Goal: Task Accomplishment & Management: Manage account settings

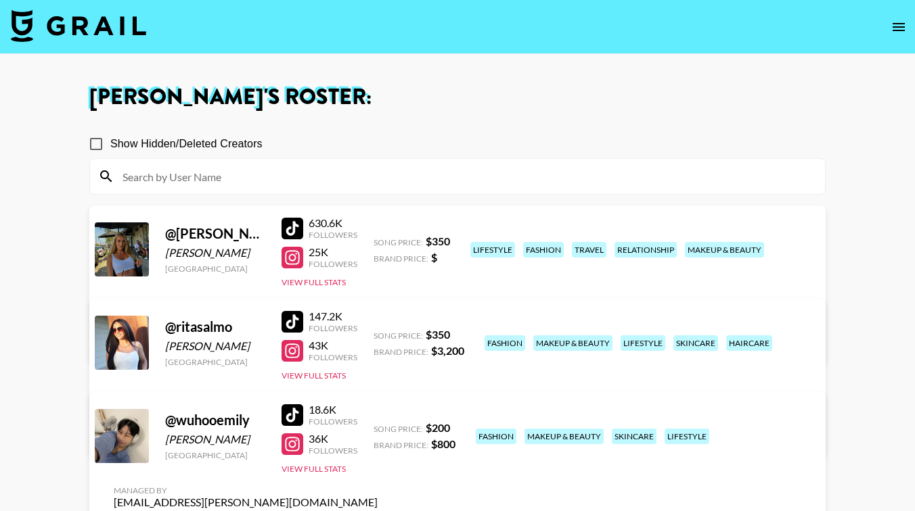
click at [384, 254] on span "Brand Price:" at bounding box center [400, 259] width 55 height 10
click at [377, 334] on link "View/Edit Details" at bounding box center [246, 341] width 264 height 14
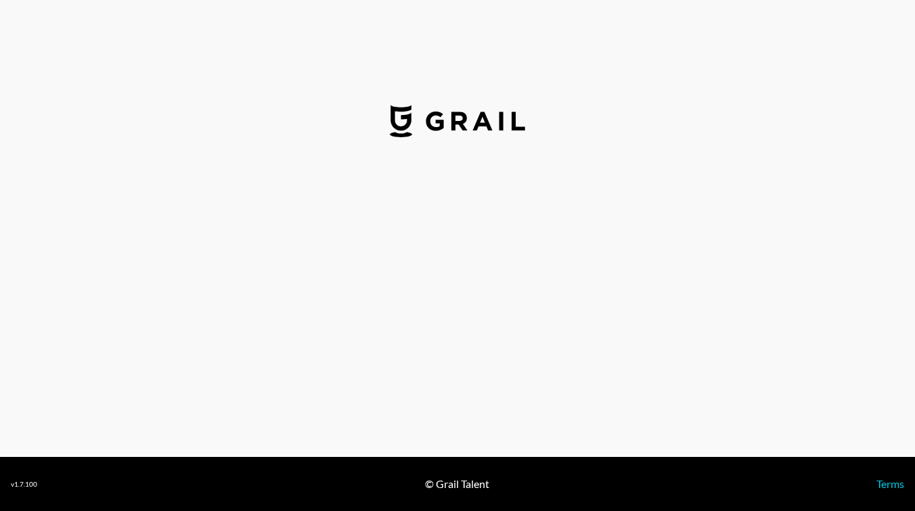
select select "USD"
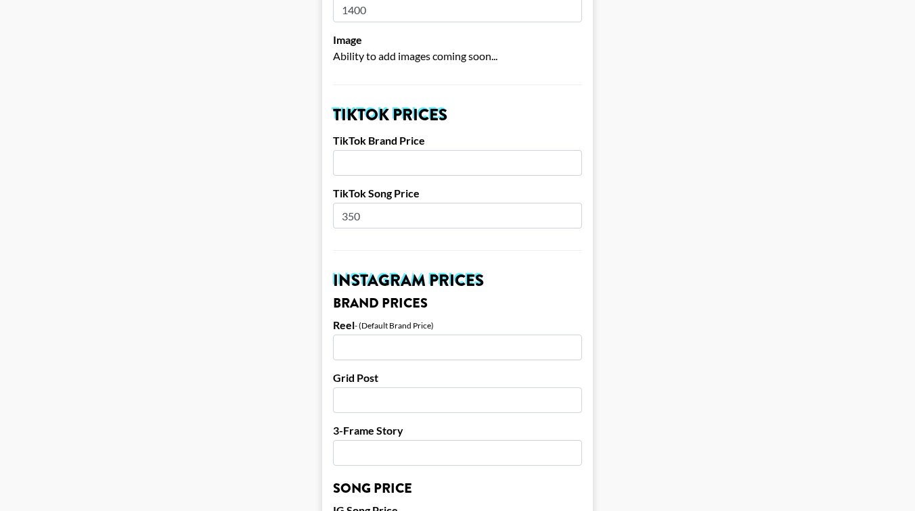
scroll to position [422, 0]
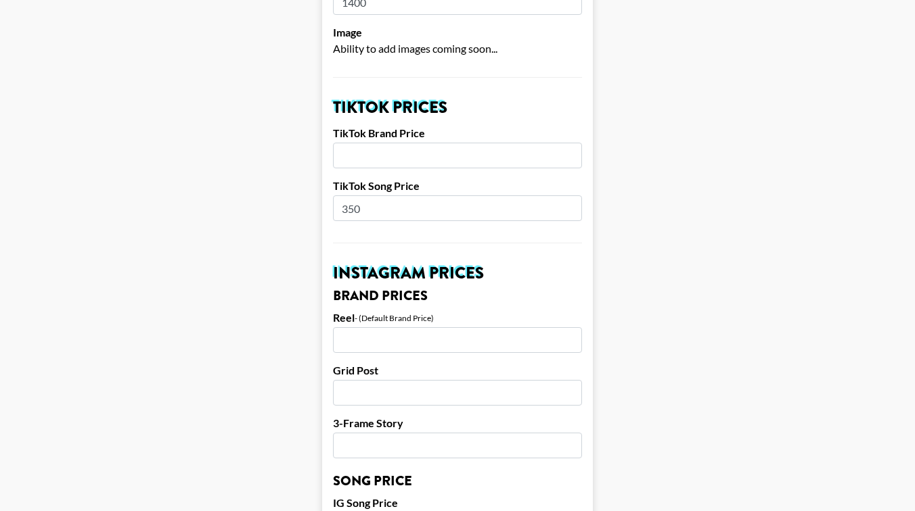
click at [448, 145] on input "number" at bounding box center [457, 156] width 249 height 26
click at [373, 328] on input "number" at bounding box center [457, 340] width 249 height 26
type input "1500"
click at [351, 143] on input "number" at bounding box center [457, 156] width 249 height 26
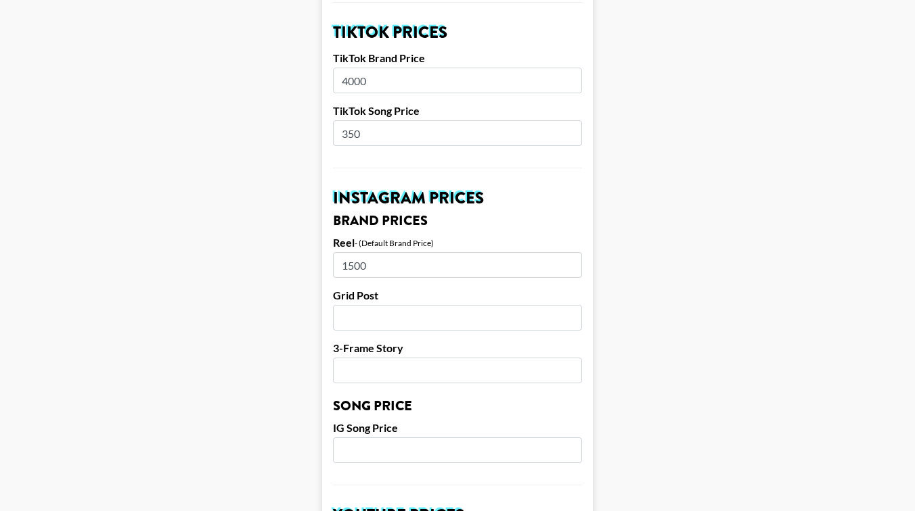
scroll to position [504, 0]
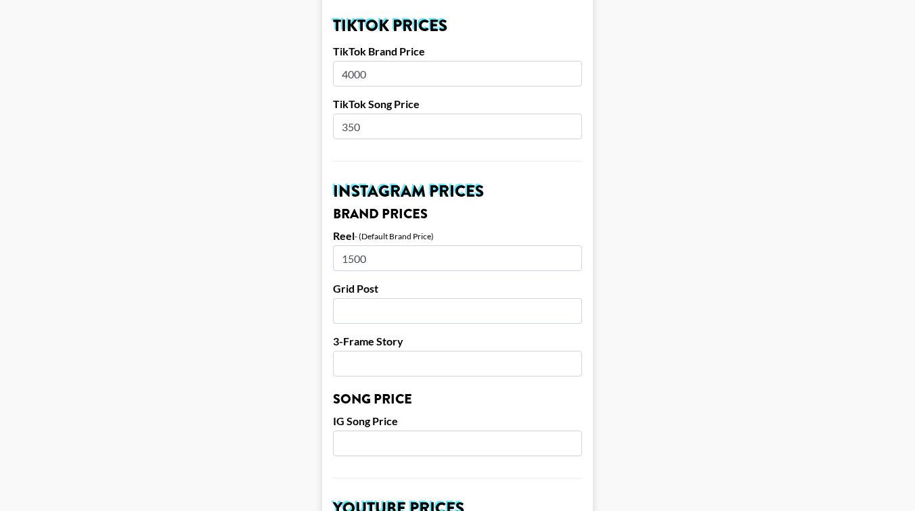
type input "4000"
click at [340, 298] on input "number" at bounding box center [457, 311] width 249 height 26
type input "1200"
click at [359, 351] on input "number" at bounding box center [457, 364] width 249 height 26
type input "750"
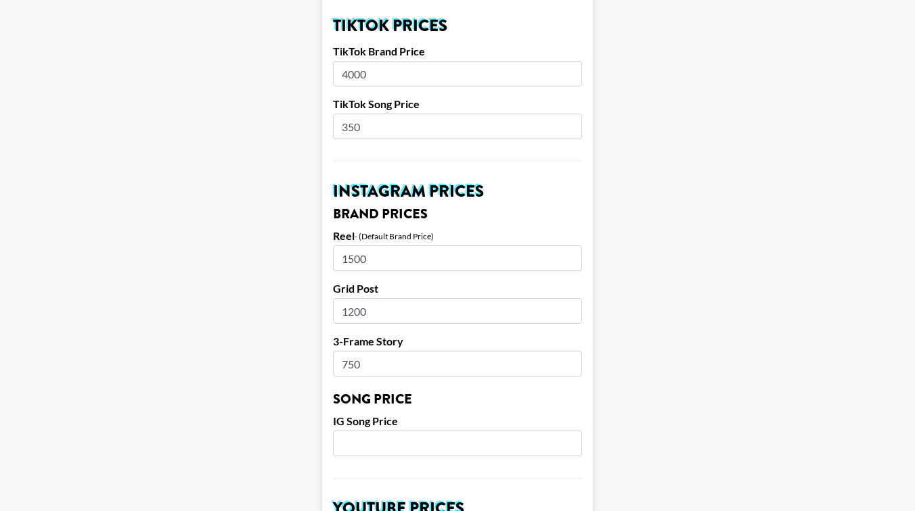
click at [369, 431] on input "number" at bounding box center [457, 444] width 249 height 26
type input "300"
click at [297, 372] on main "Airtable ID: rec47eyvcZMzNPfCo Manager(s) dajana.perrella@grail-talent.com ​ Ti…" at bounding box center [457, 423] width 893 height 1703
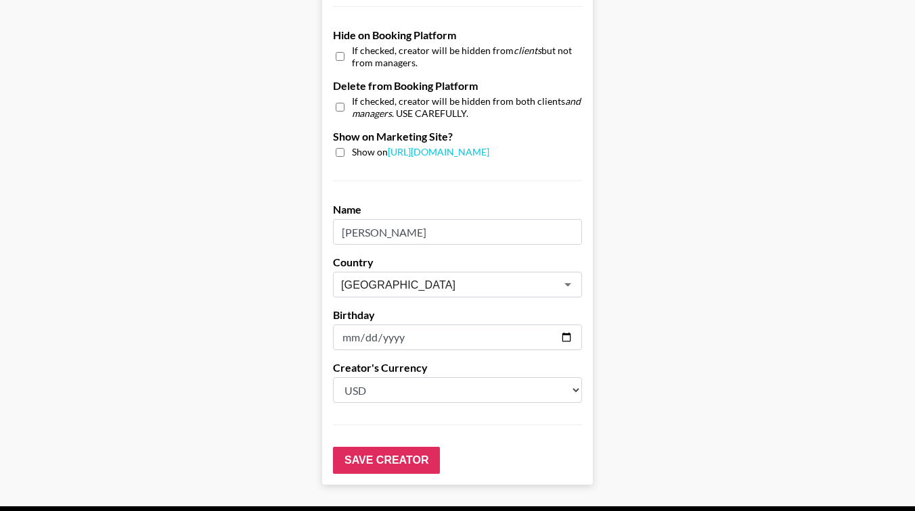
scroll to position [1324, 0]
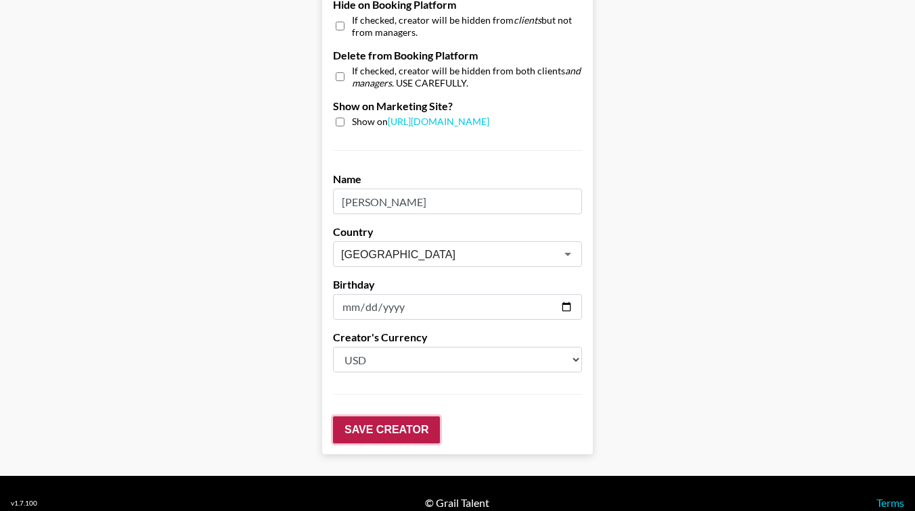
click at [375, 417] on input "Save Creator" at bounding box center [386, 430] width 107 height 27
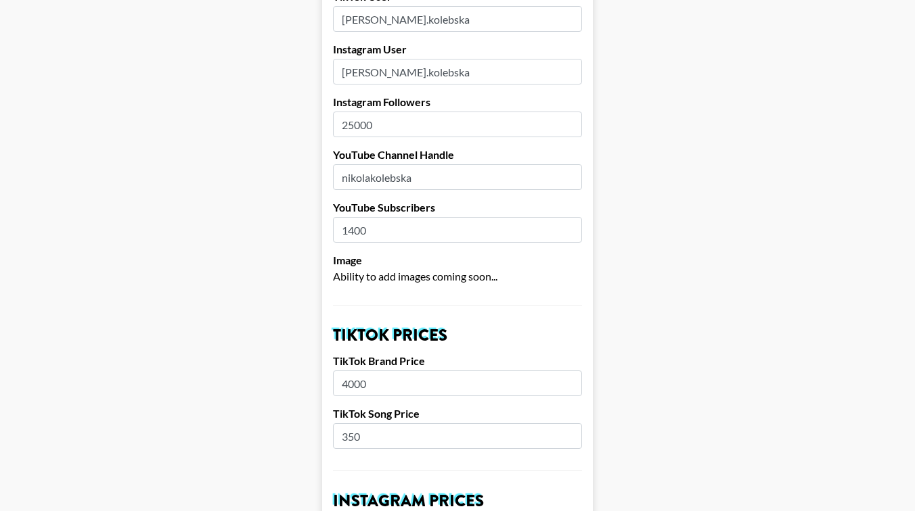
scroll to position [0, 0]
